Goal: Navigation & Orientation: Understand site structure

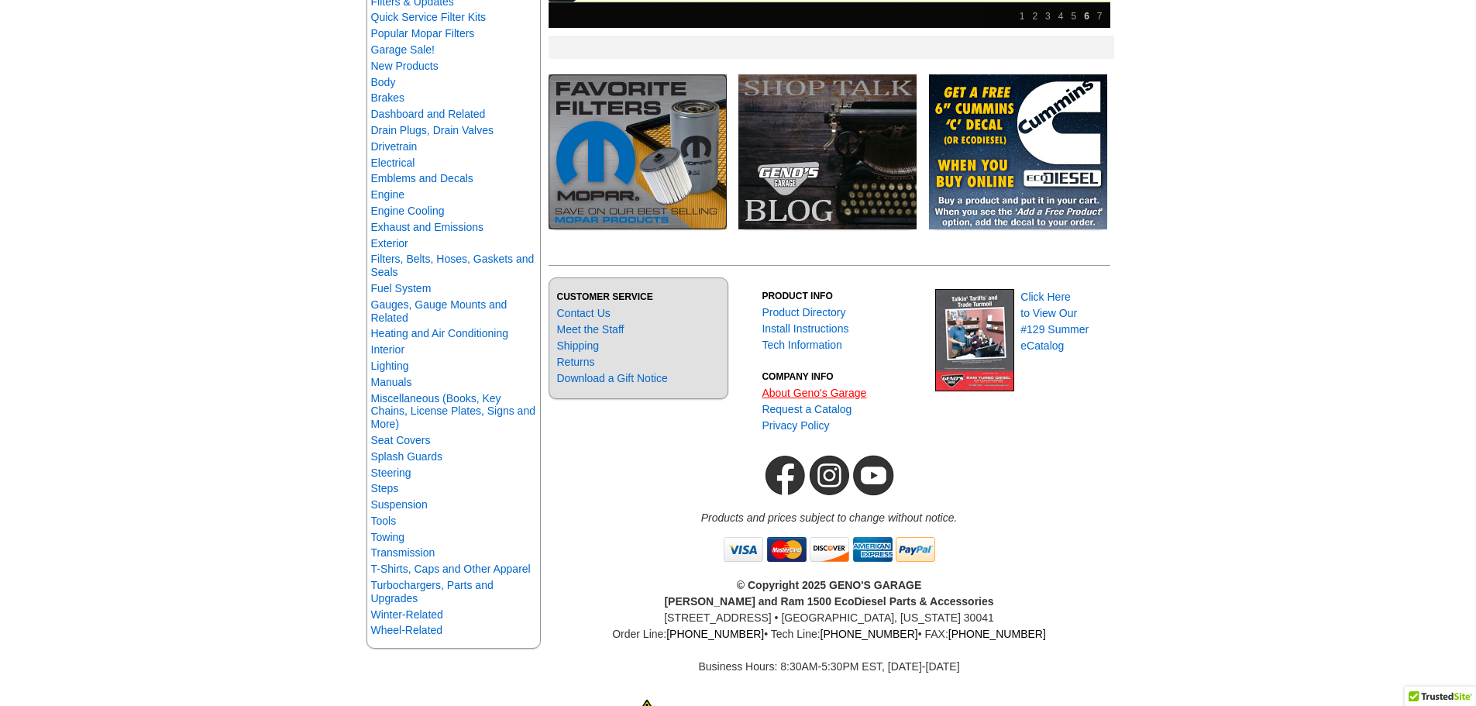
scroll to position [387, 0]
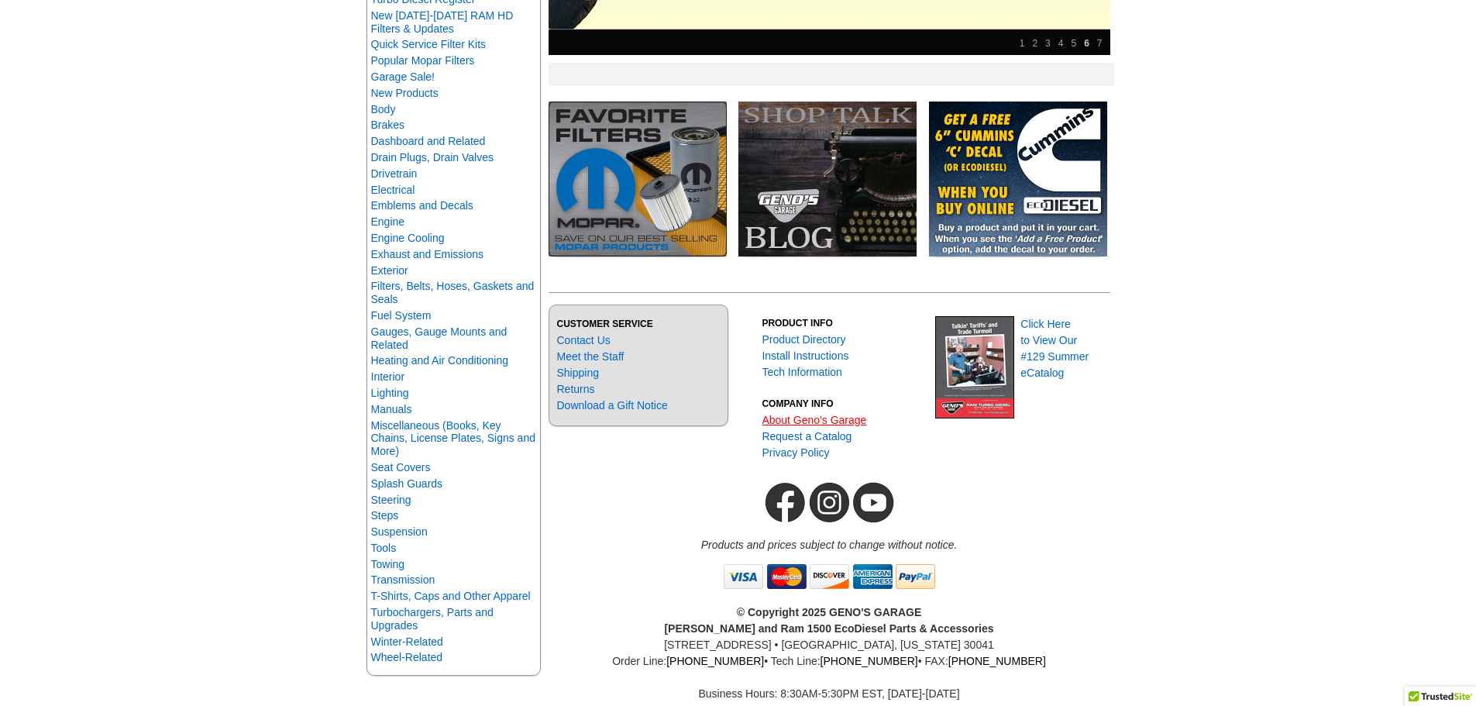
click at [814, 417] on link "About Geno's Garage" at bounding box center [814, 420] width 105 height 12
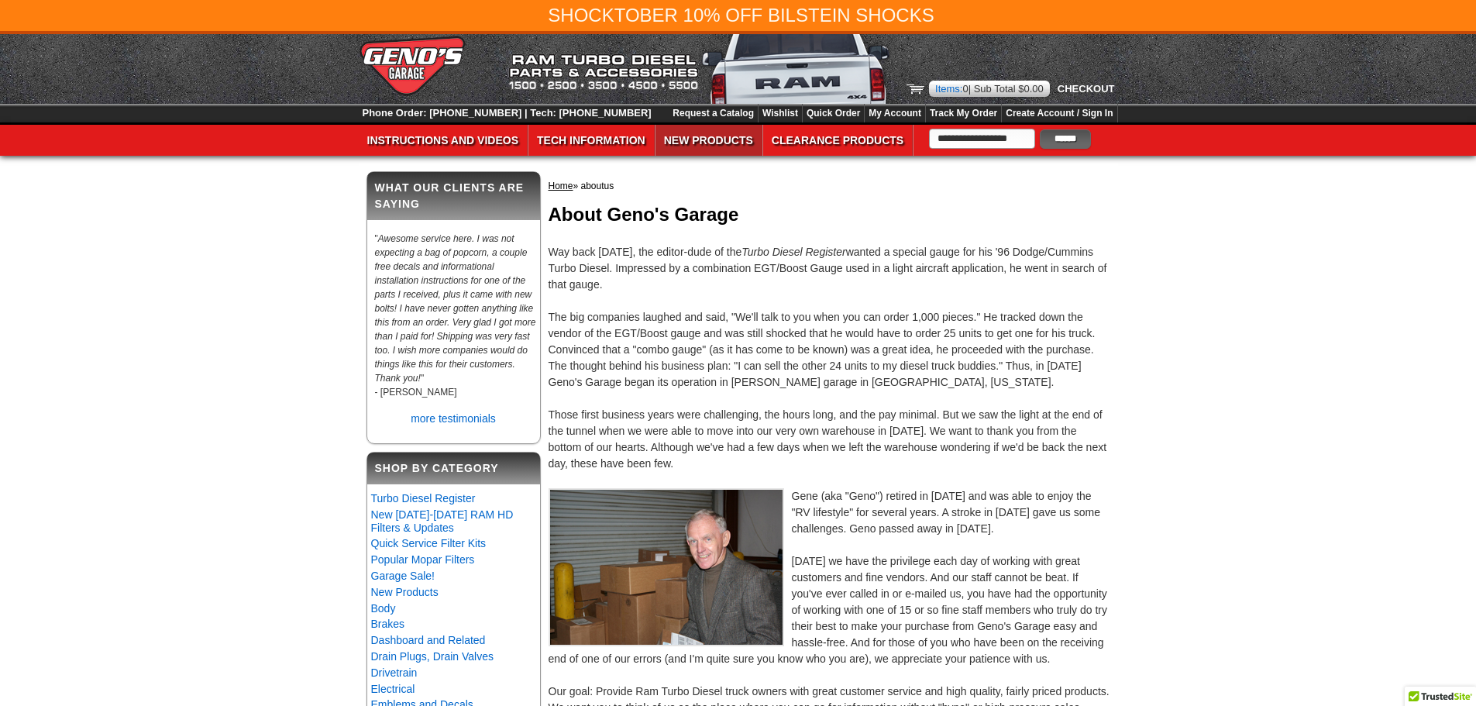
drag, startPoint x: 703, startPoint y: 147, endPoint x: 689, endPoint y: 144, distance: 14.3
click at [703, 147] on link "New Products" at bounding box center [709, 140] width 106 height 31
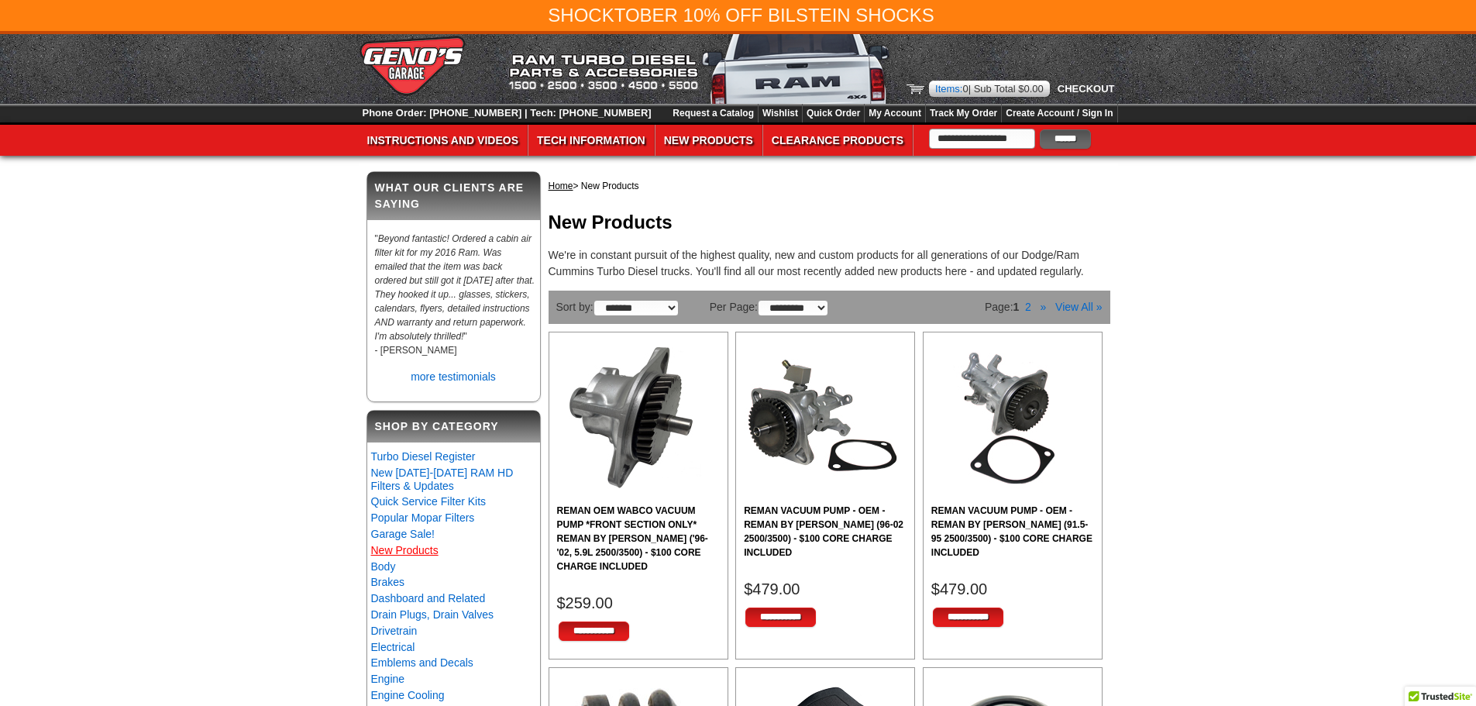
click at [432, 556] on link "New Products" at bounding box center [404, 550] width 67 height 12
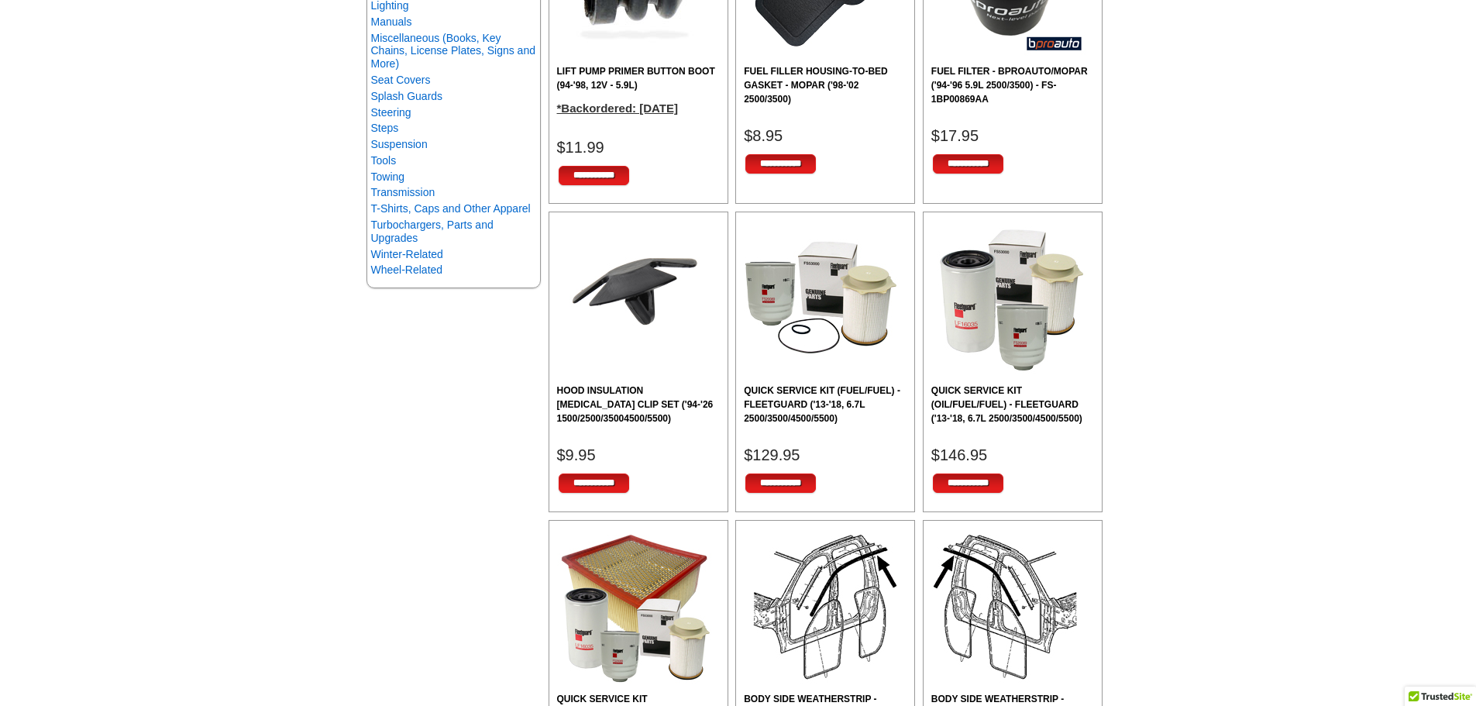
scroll to position [697, 0]
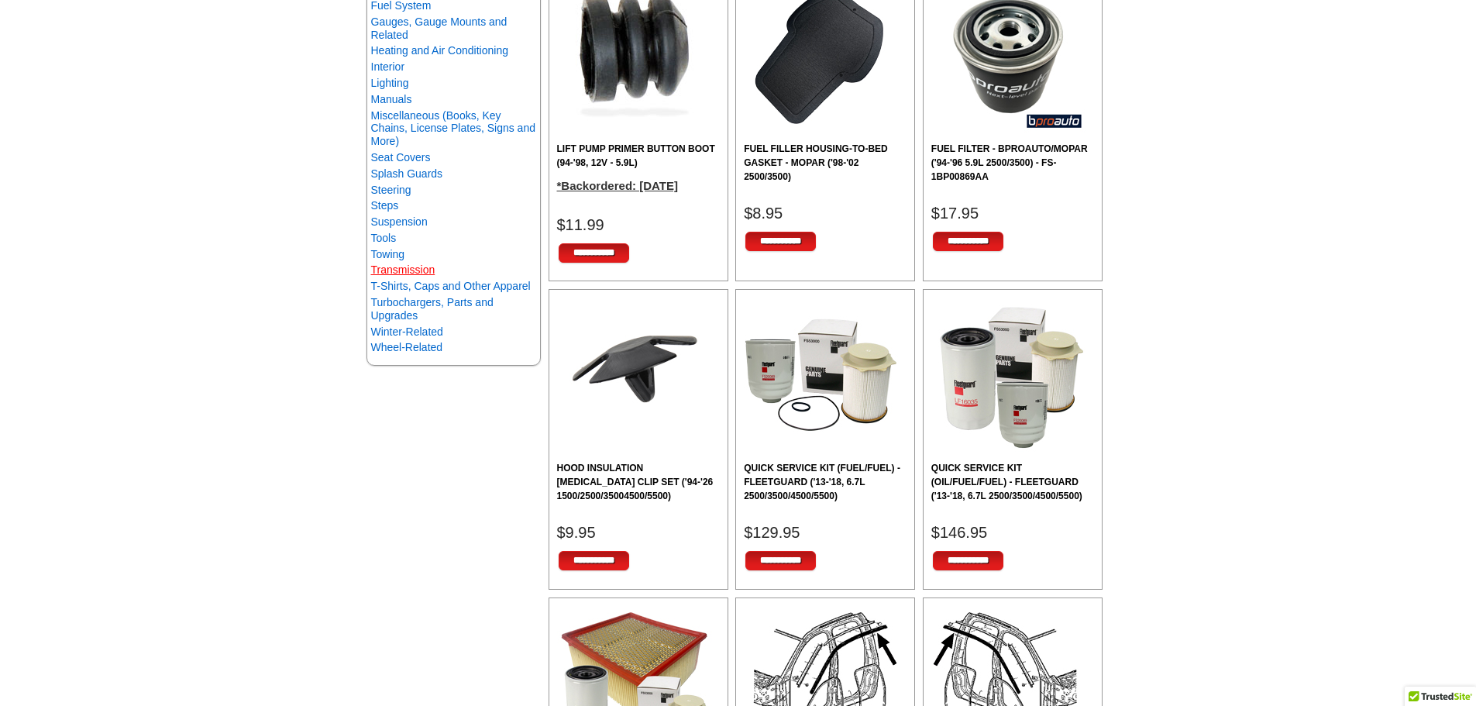
click at [395, 269] on link "Transmission" at bounding box center [403, 269] width 64 height 12
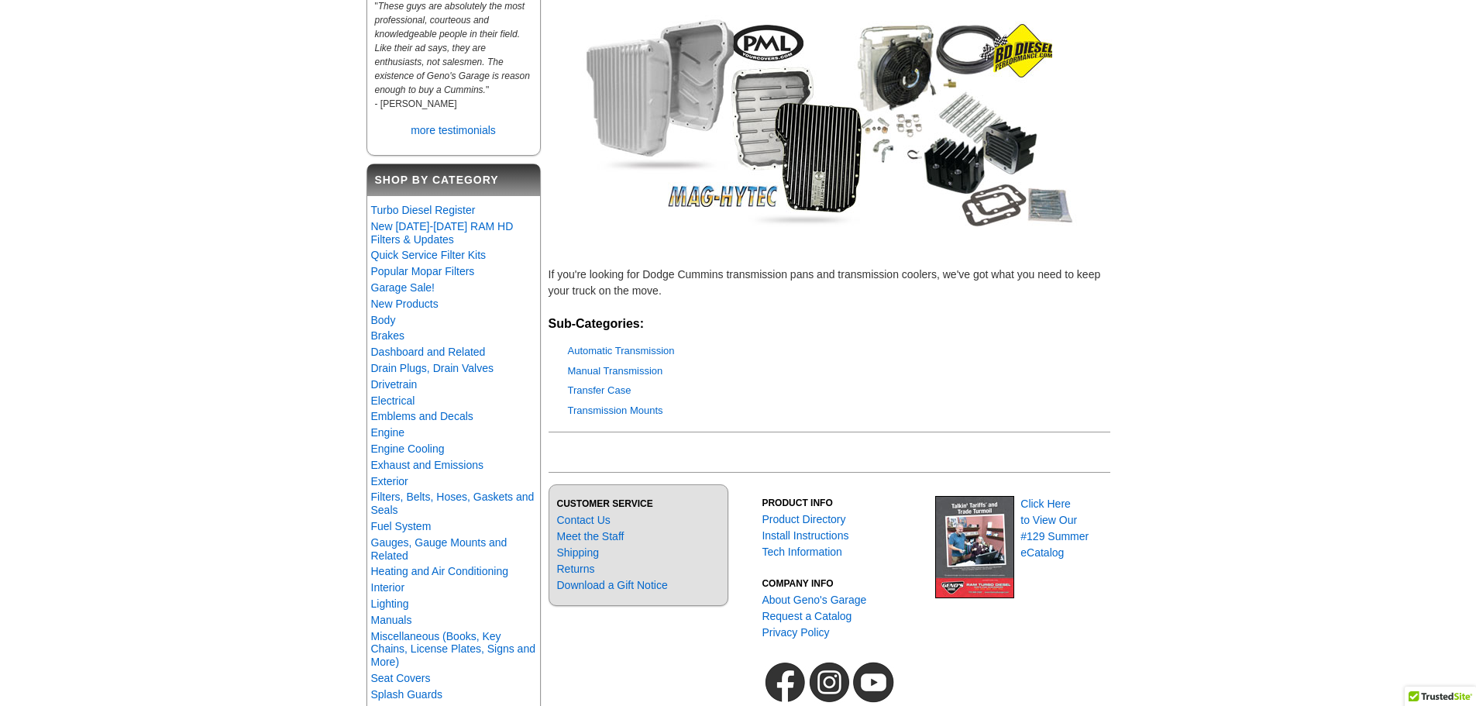
scroll to position [257, 0]
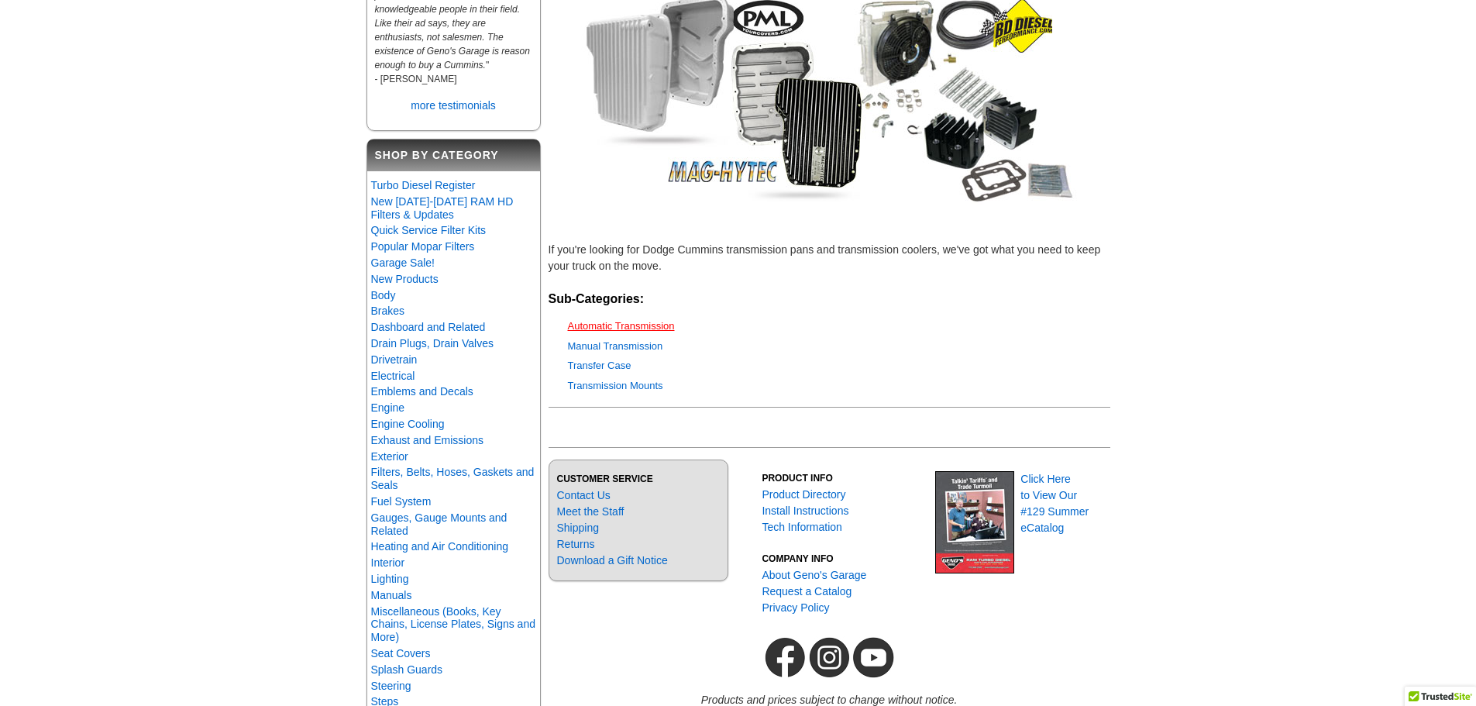
click at [651, 327] on link "Automatic Transmission" at bounding box center [621, 326] width 107 height 12
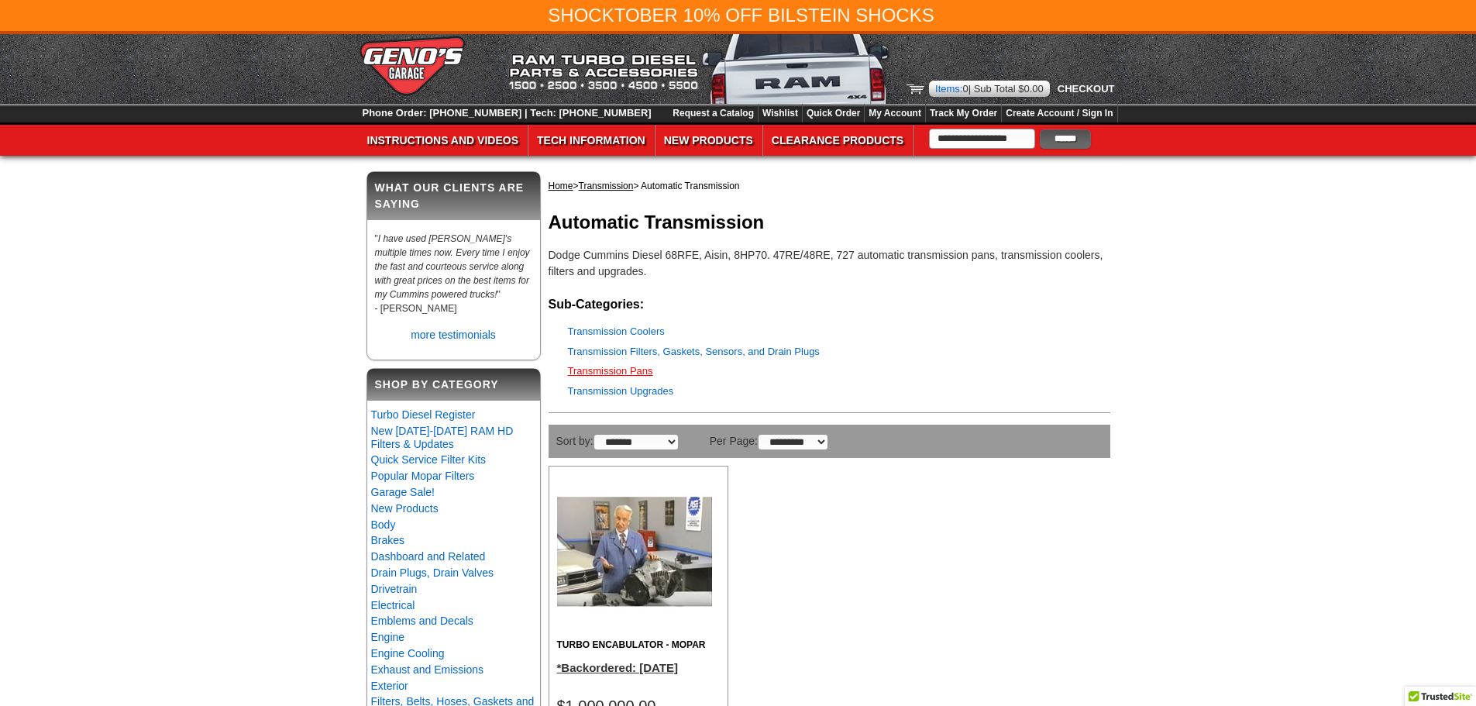
click at [622, 371] on link "Transmission Pans" at bounding box center [610, 371] width 85 height 12
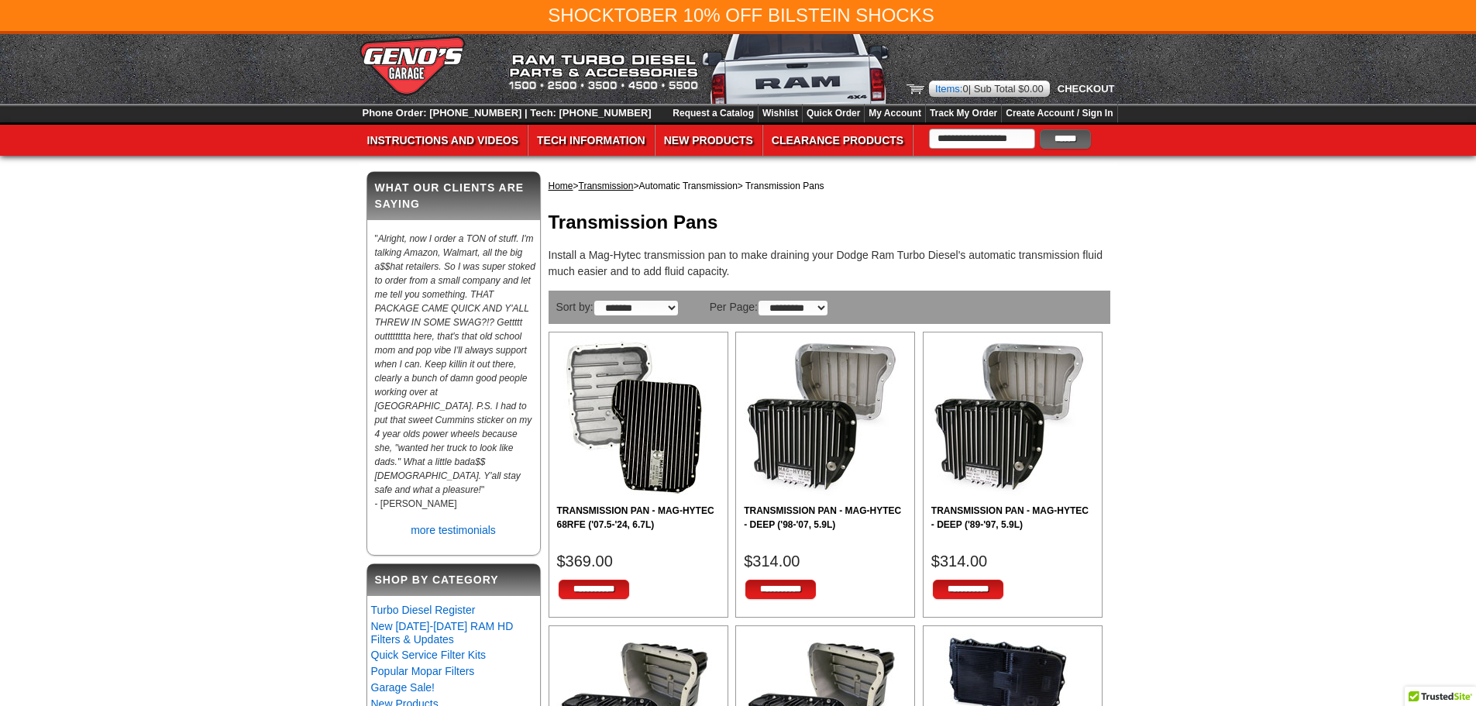
click at [737, 189] on link "Automatic Transmission" at bounding box center [688, 186] width 98 height 11
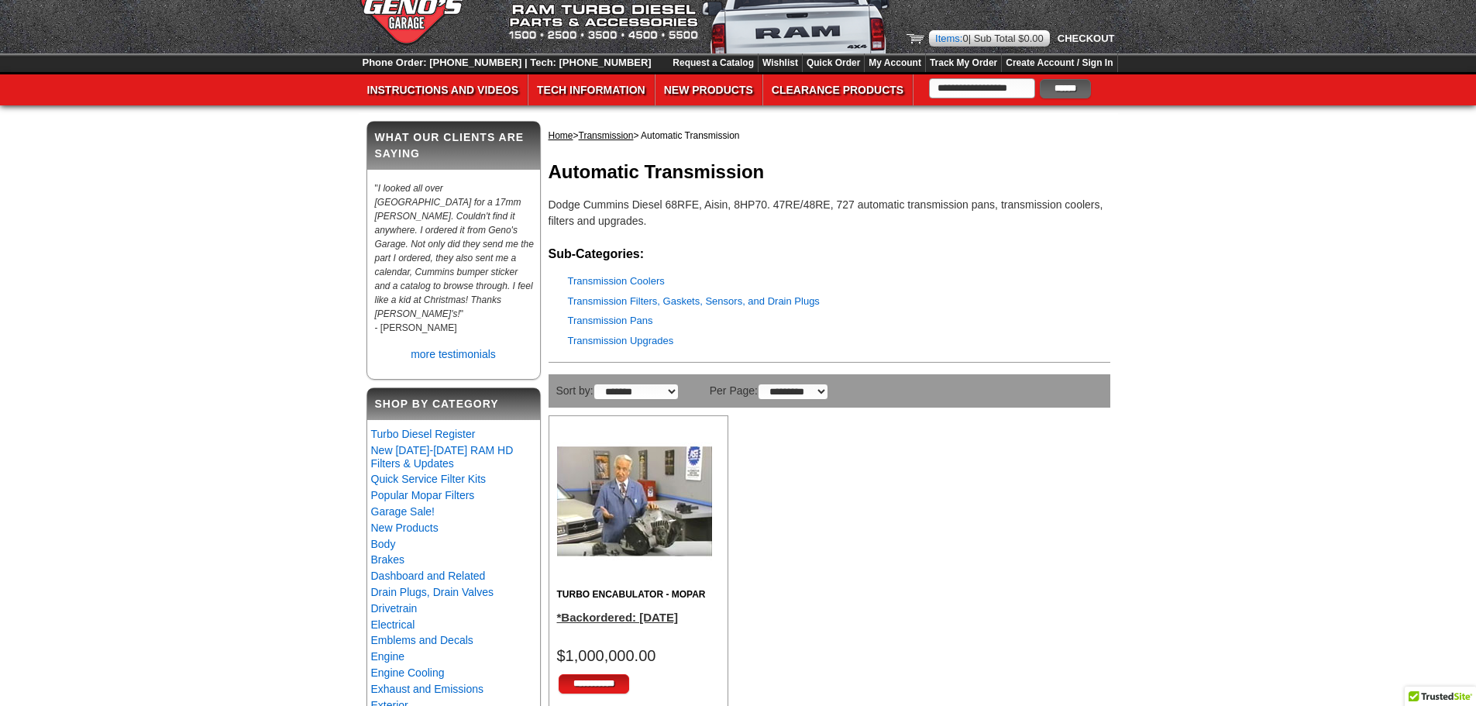
scroll to position [77, 0]
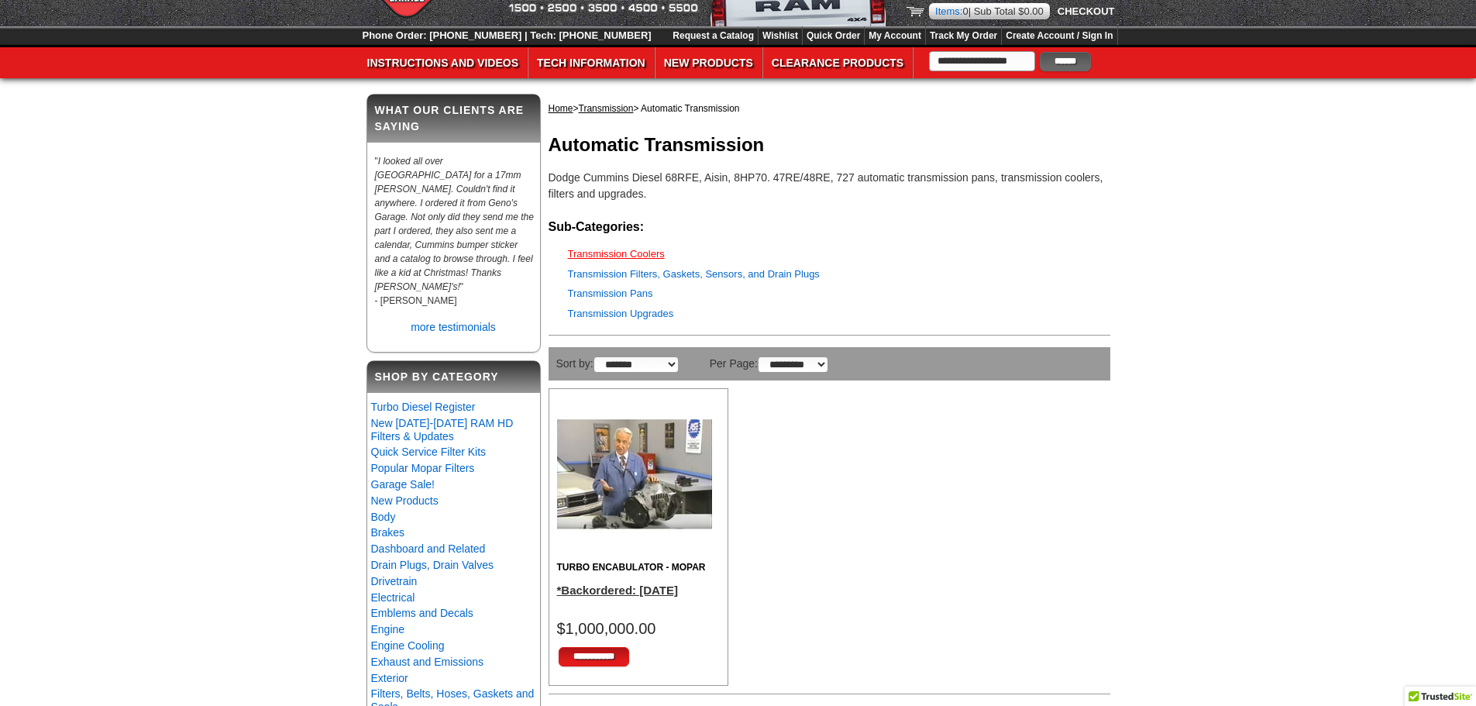
click at [630, 257] on link "Transmission Coolers" at bounding box center [616, 254] width 97 height 12
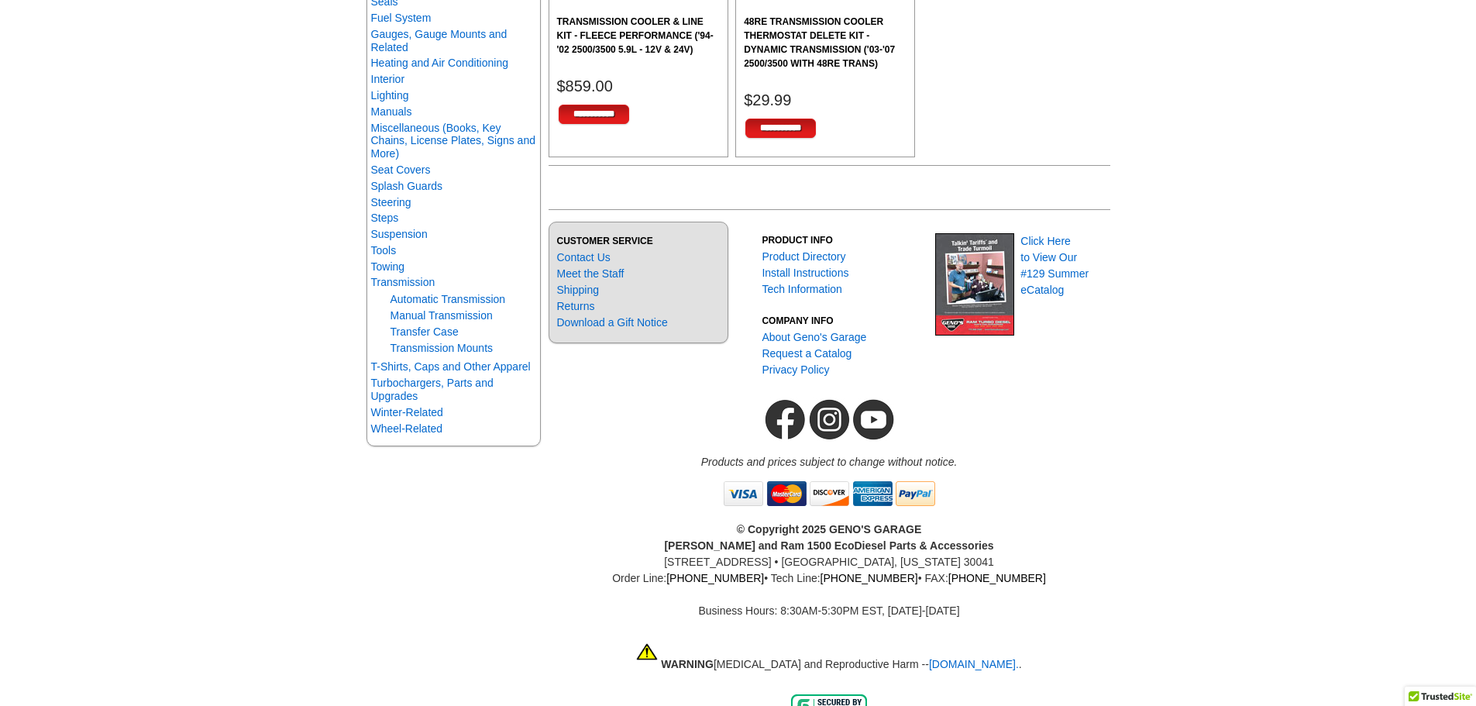
scroll to position [870, 0]
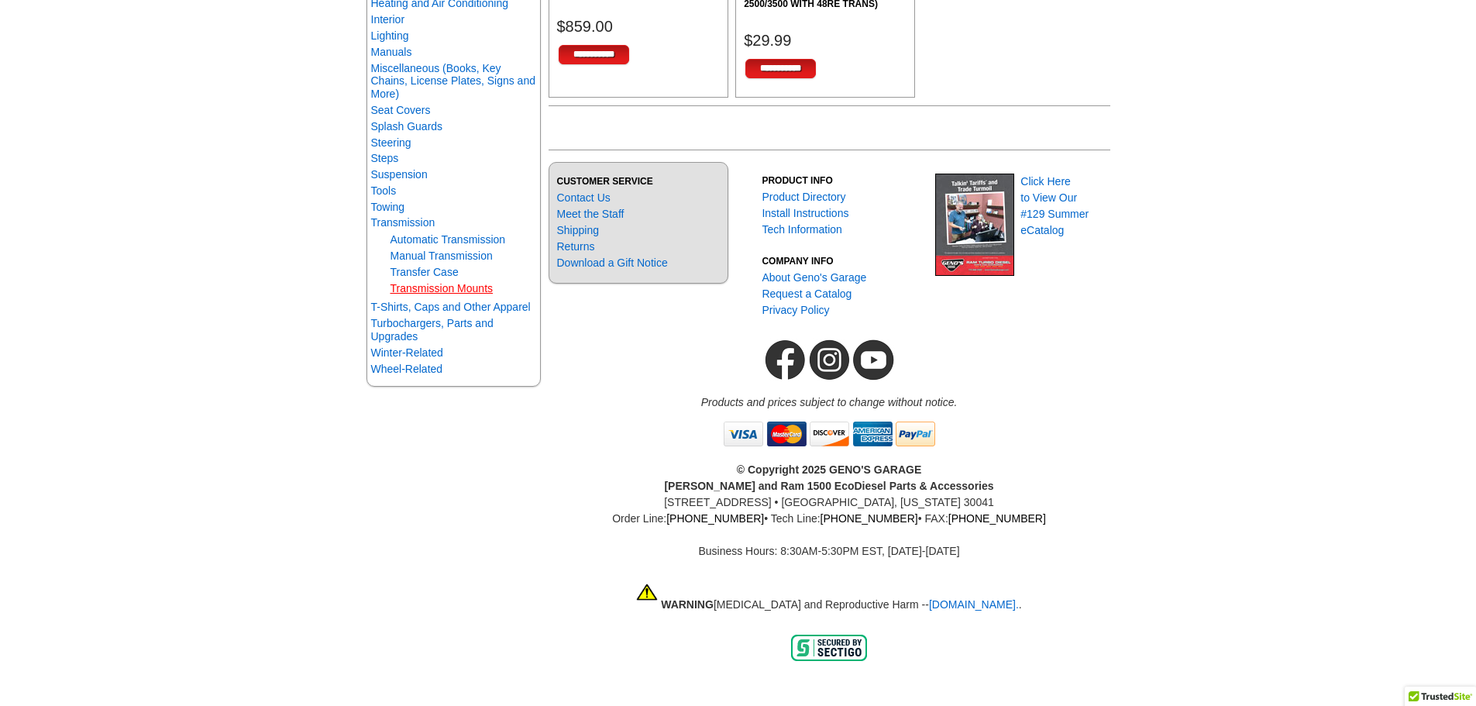
click at [441, 294] on link "Transmission Mounts" at bounding box center [442, 288] width 103 height 12
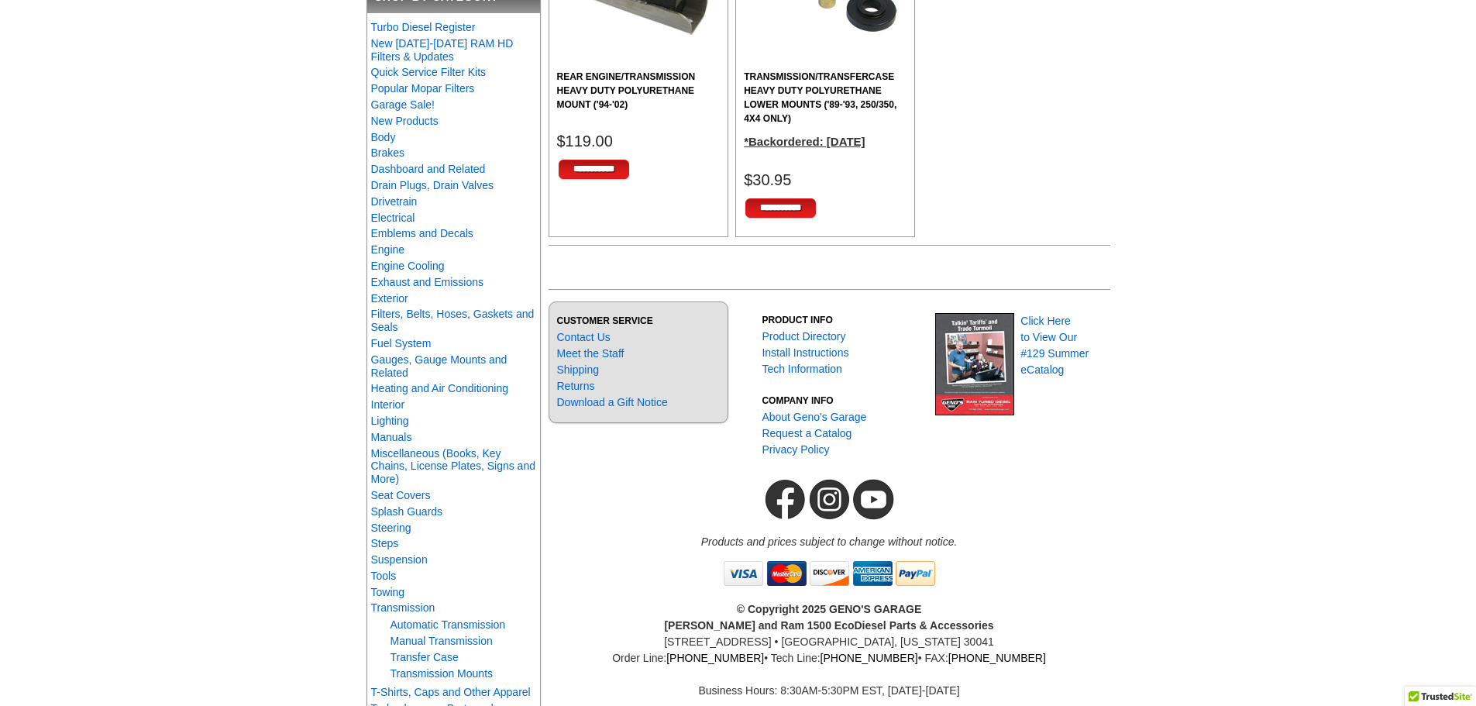
scroll to position [465, 0]
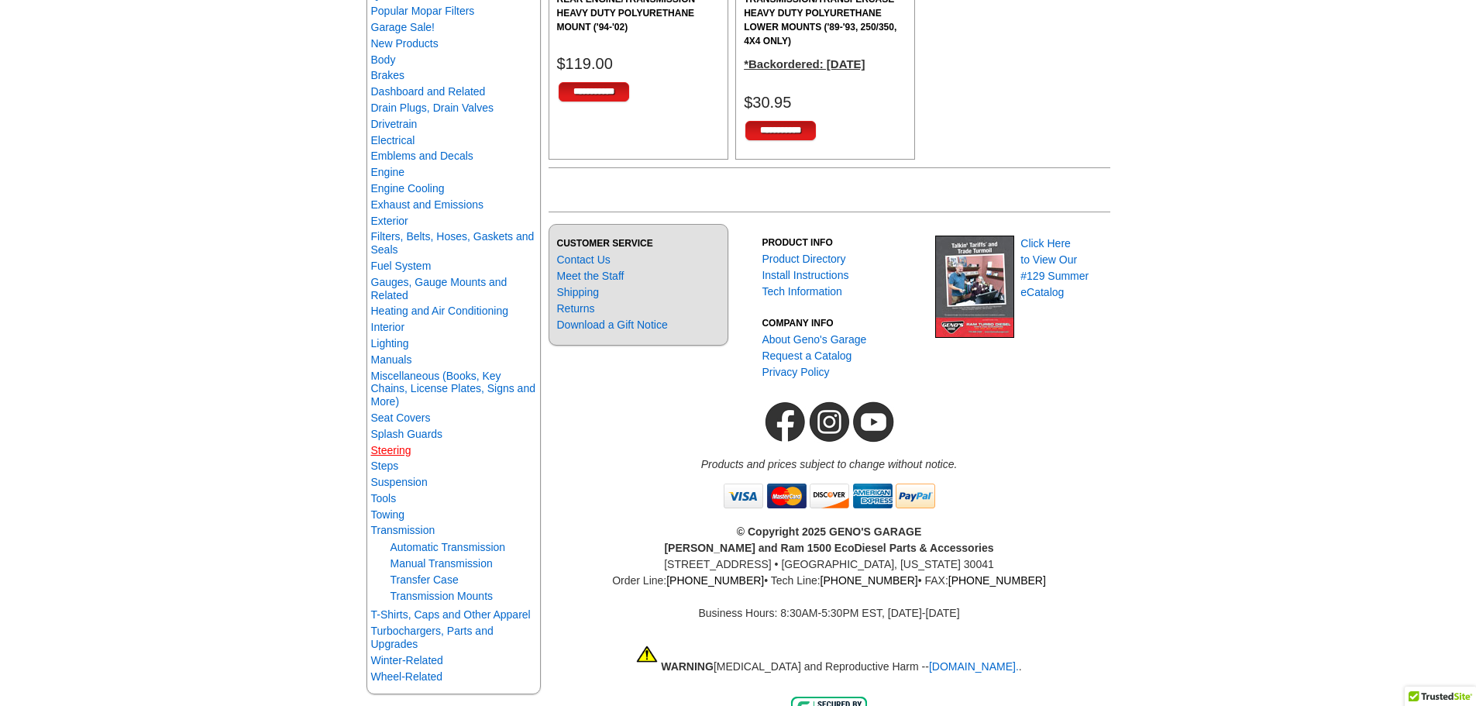
click at [403, 452] on link "Steering" at bounding box center [391, 450] width 40 height 12
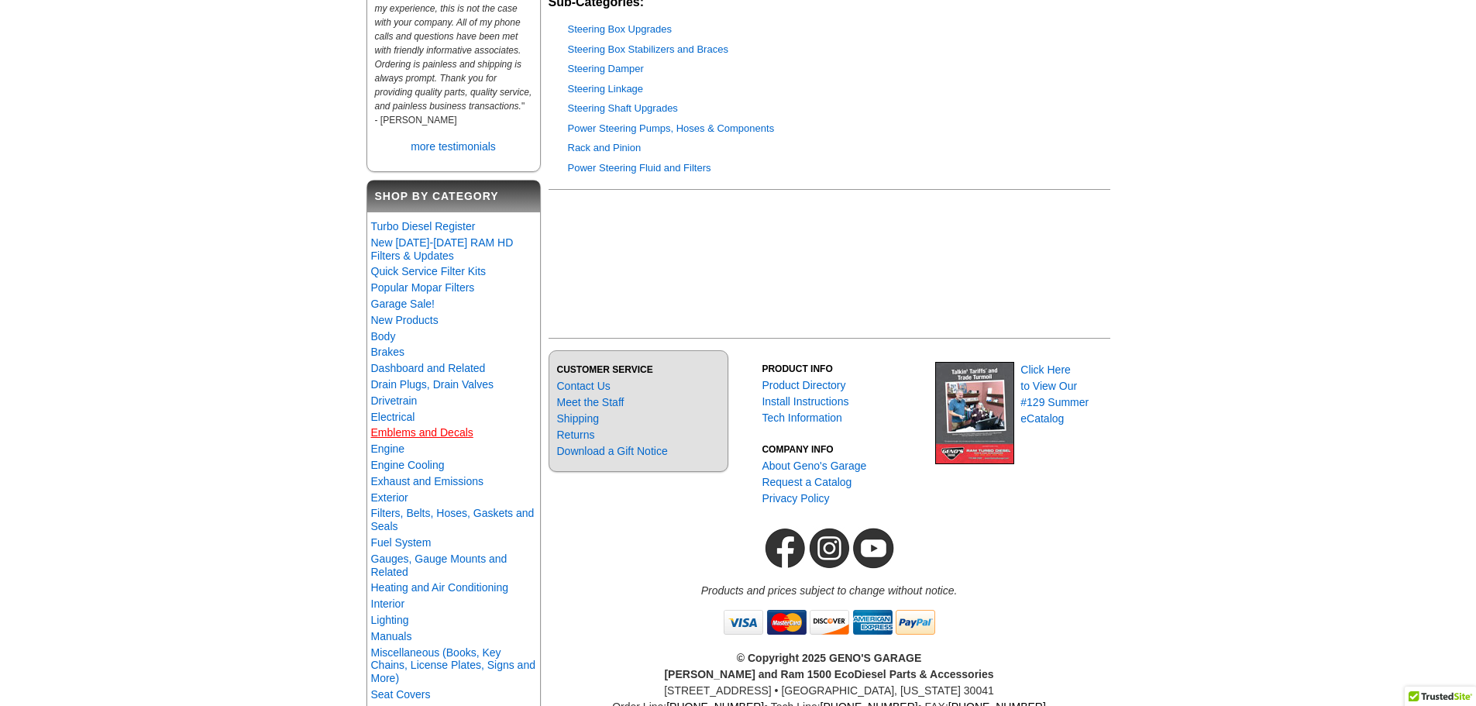
scroll to position [310, 0]
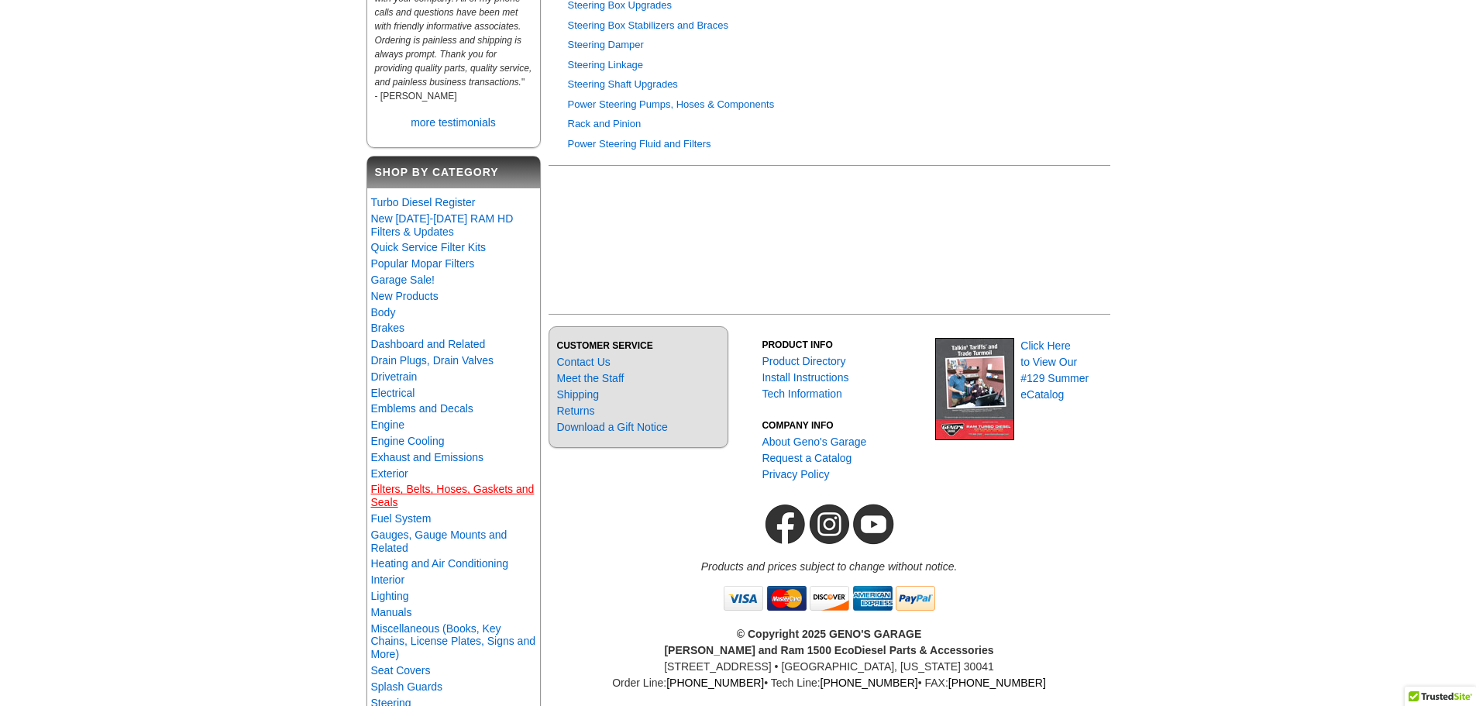
click at [399, 508] on link "Filters, Belts, Hoses, Gaskets and Seals" at bounding box center [453, 496] width 164 height 26
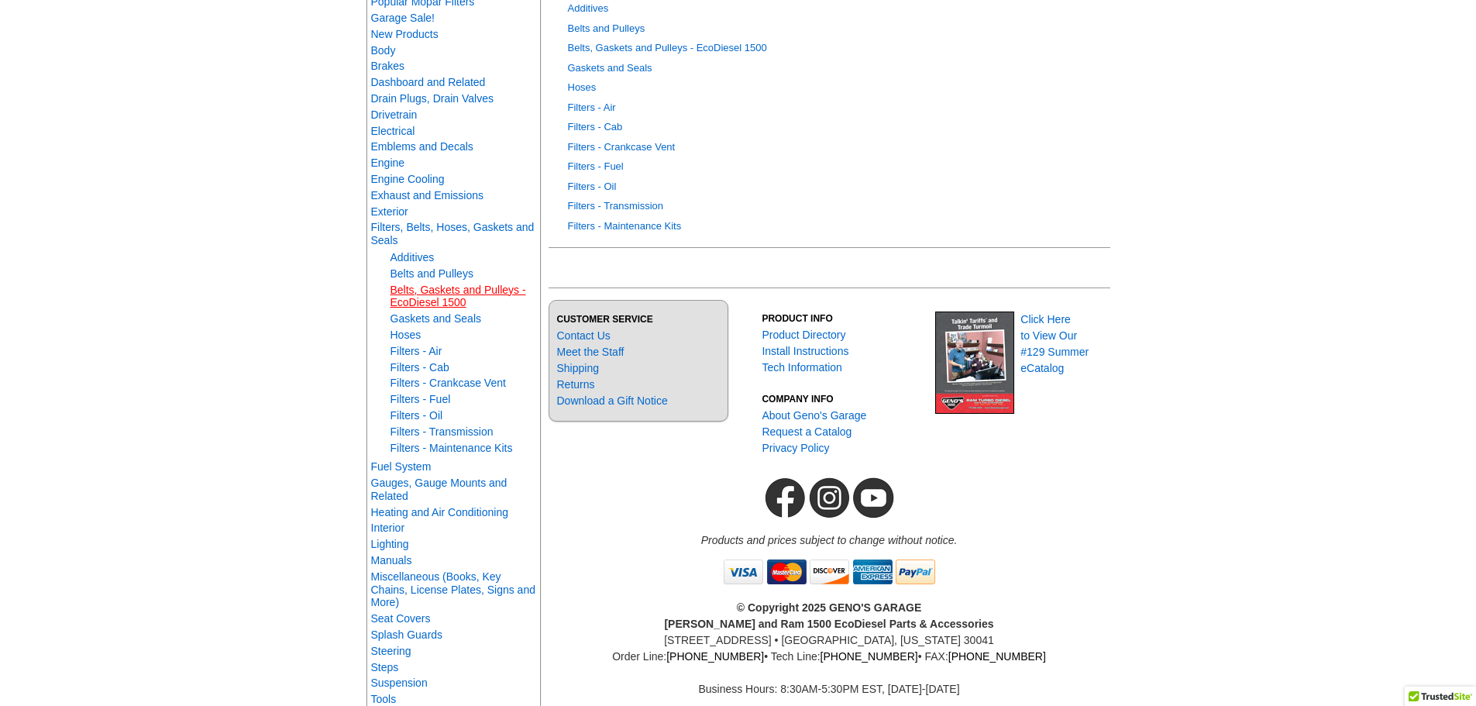
scroll to position [465, 0]
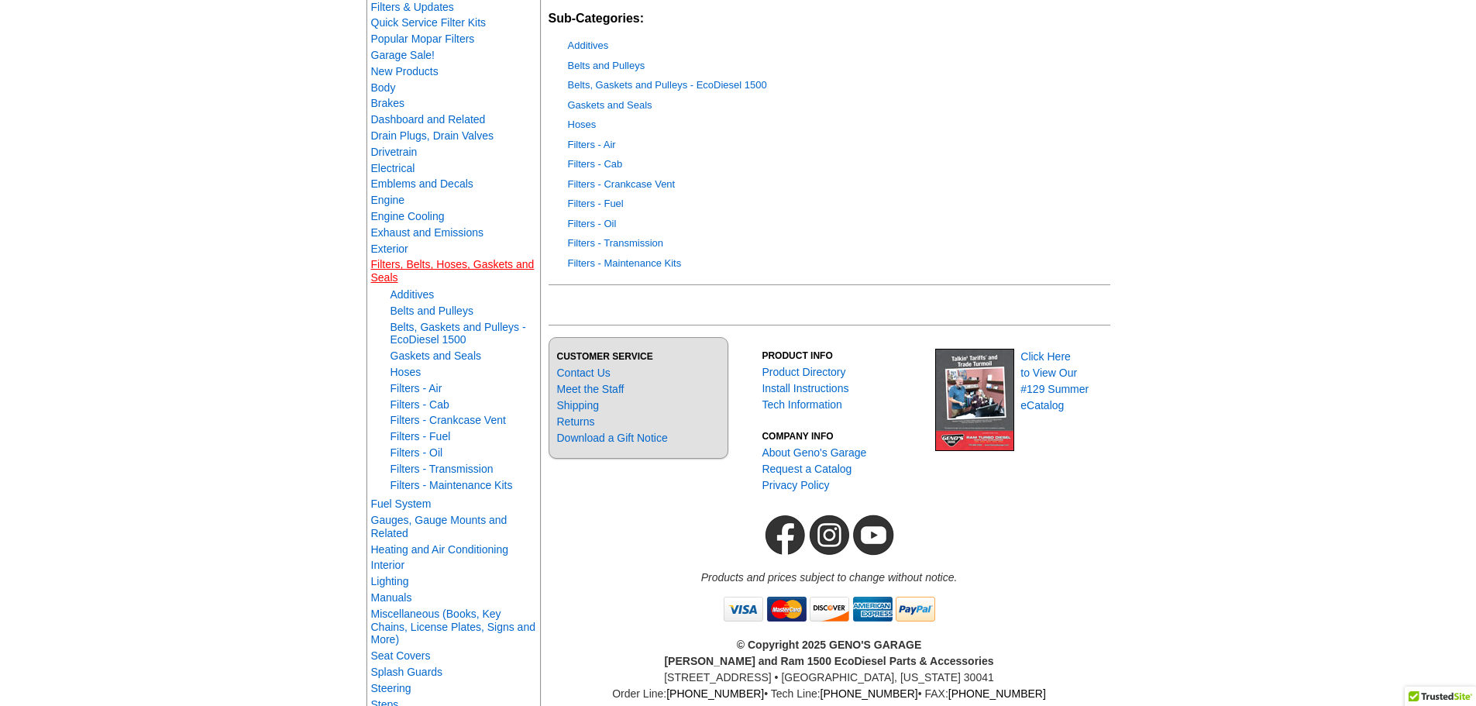
click at [396, 284] on link "Filters, Belts, Hoses, Gaskets and Seals" at bounding box center [453, 271] width 164 height 26
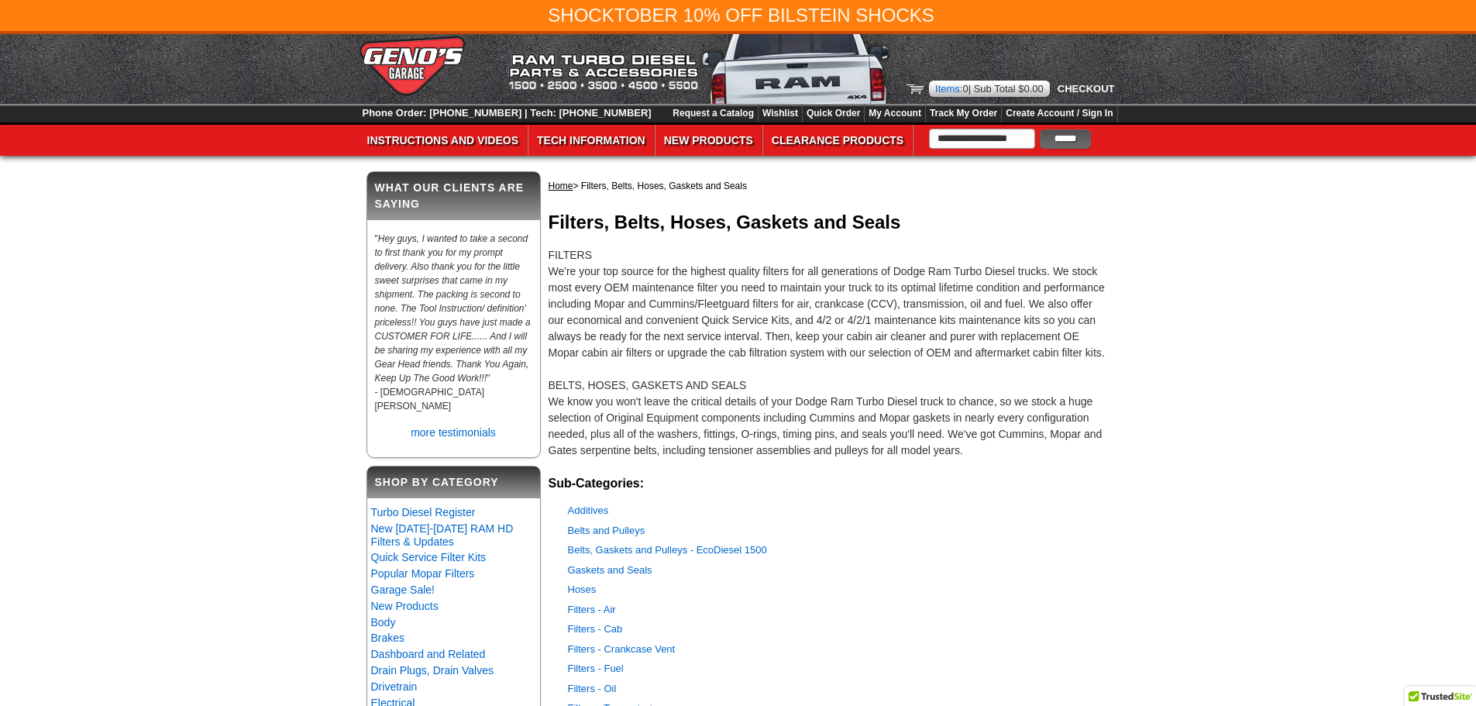
click at [315, 308] on div "Shocktober 10% OFF Bilstein Shocks My Account Wish List Quick Order Order Statu…" at bounding box center [738, 707] width 1476 height 1415
